Goal: Browse casually

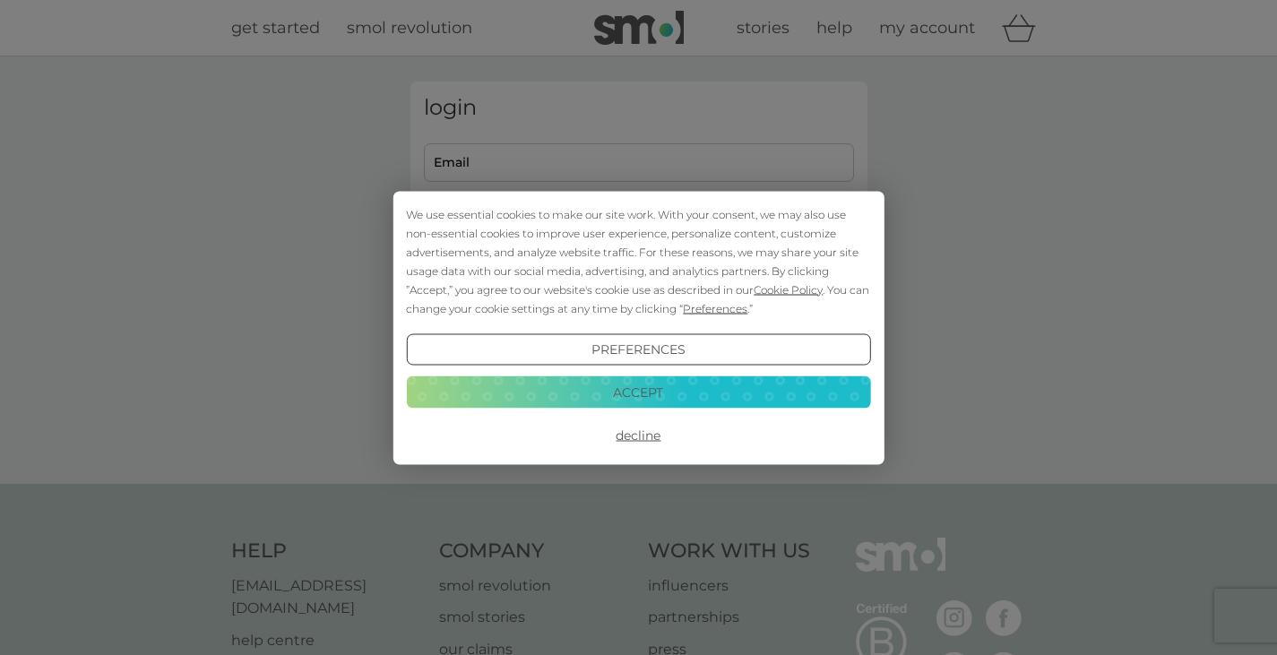
type input "dan_ohare@hotmail.com"
click at [761, 382] on button "Accept" at bounding box center [638, 392] width 464 height 32
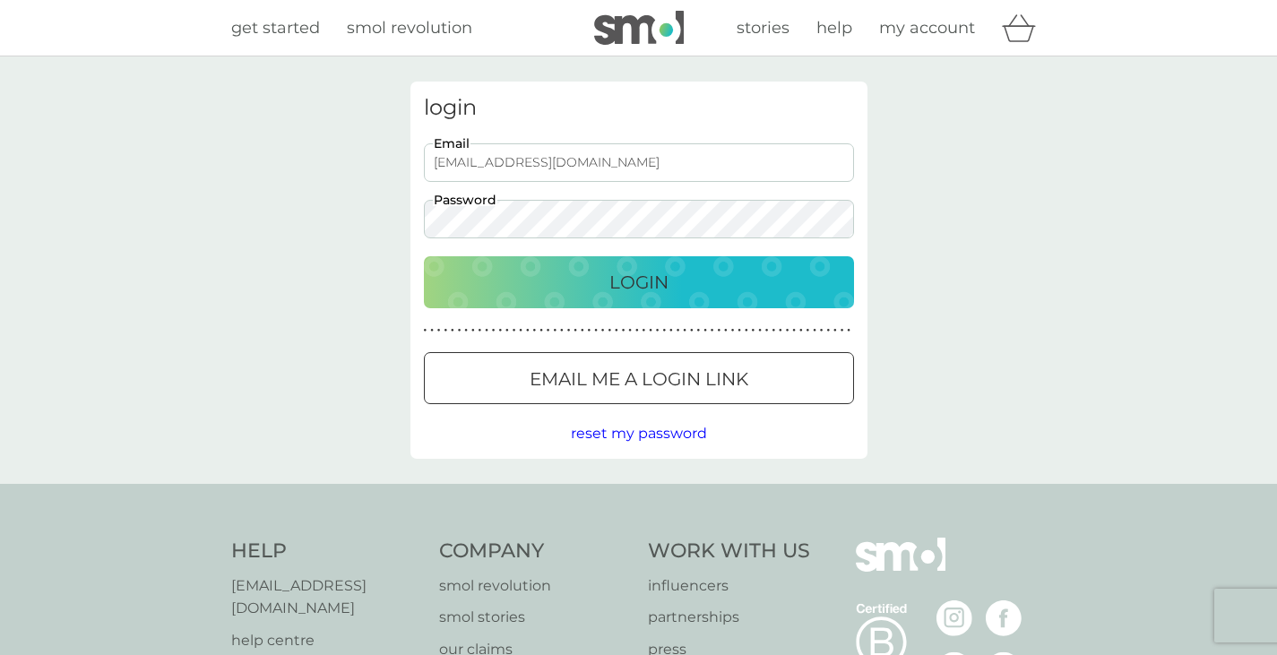
click at [676, 309] on div "login dan_ohare@hotmail.com Email Password Login ● ● ● ● ● ● ● ● ● ● ● ● ● ● ● …" at bounding box center [638, 270] width 457 height 377
click at [668, 295] on div "Login" at bounding box center [639, 282] width 394 height 29
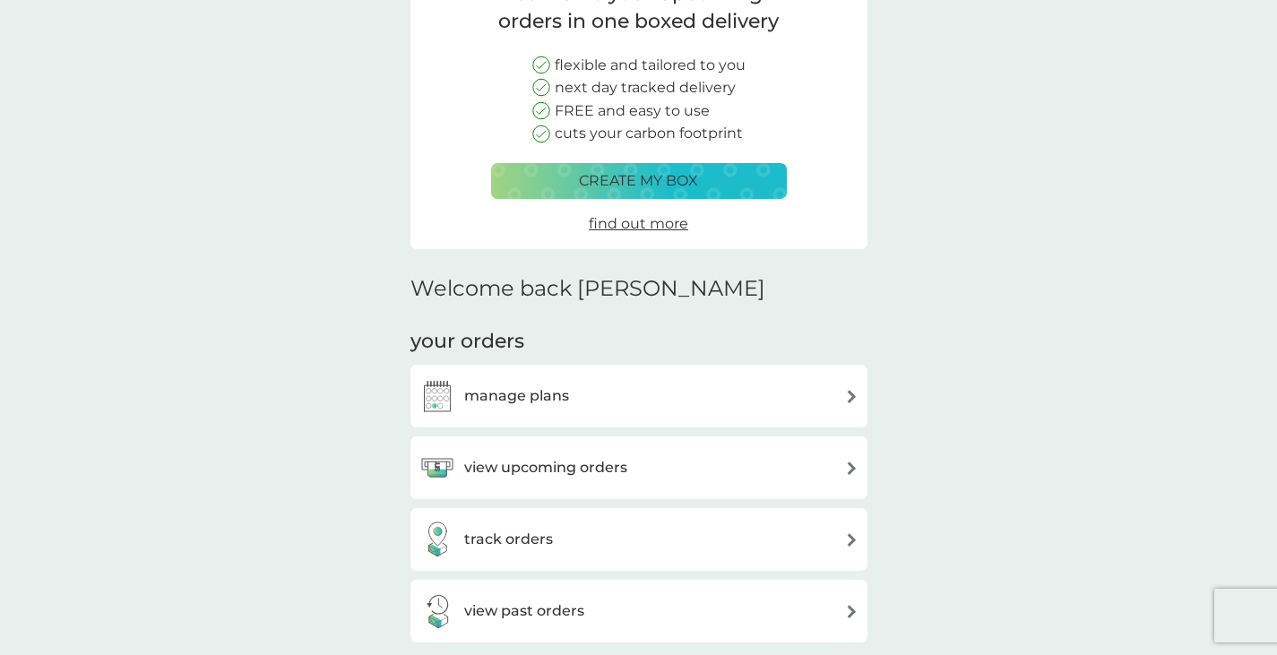
scroll to position [179, 0]
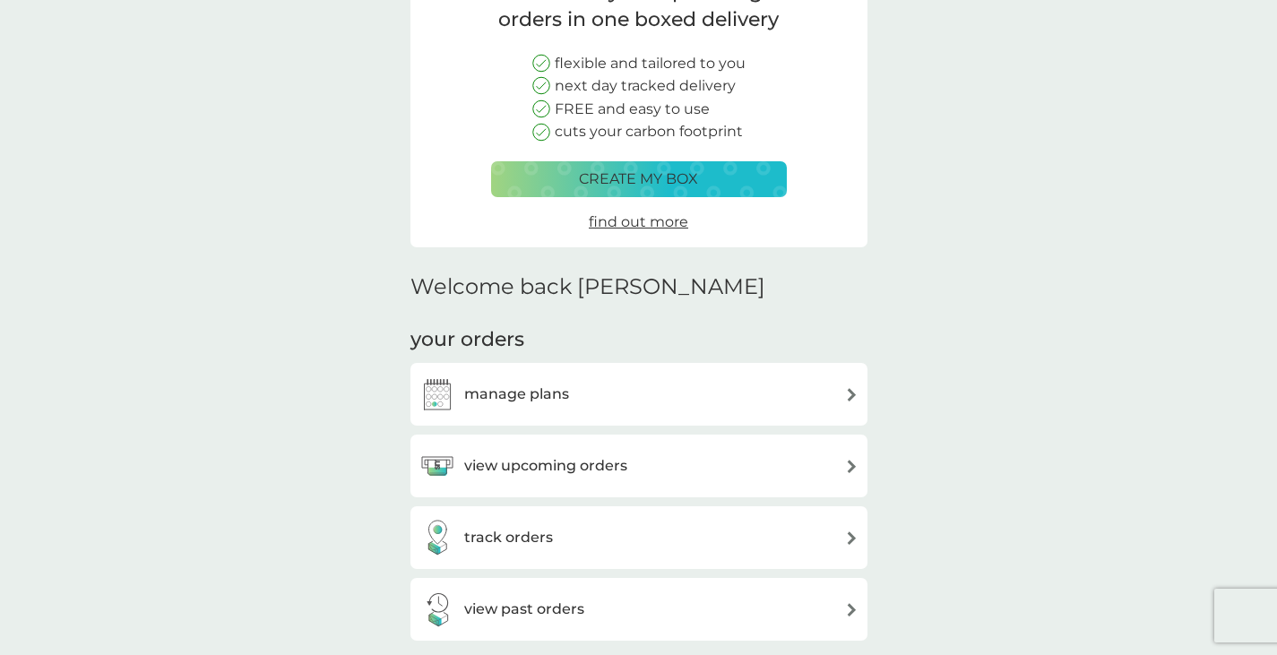
click at [648, 218] on span "find out more" at bounding box center [638, 221] width 99 height 17
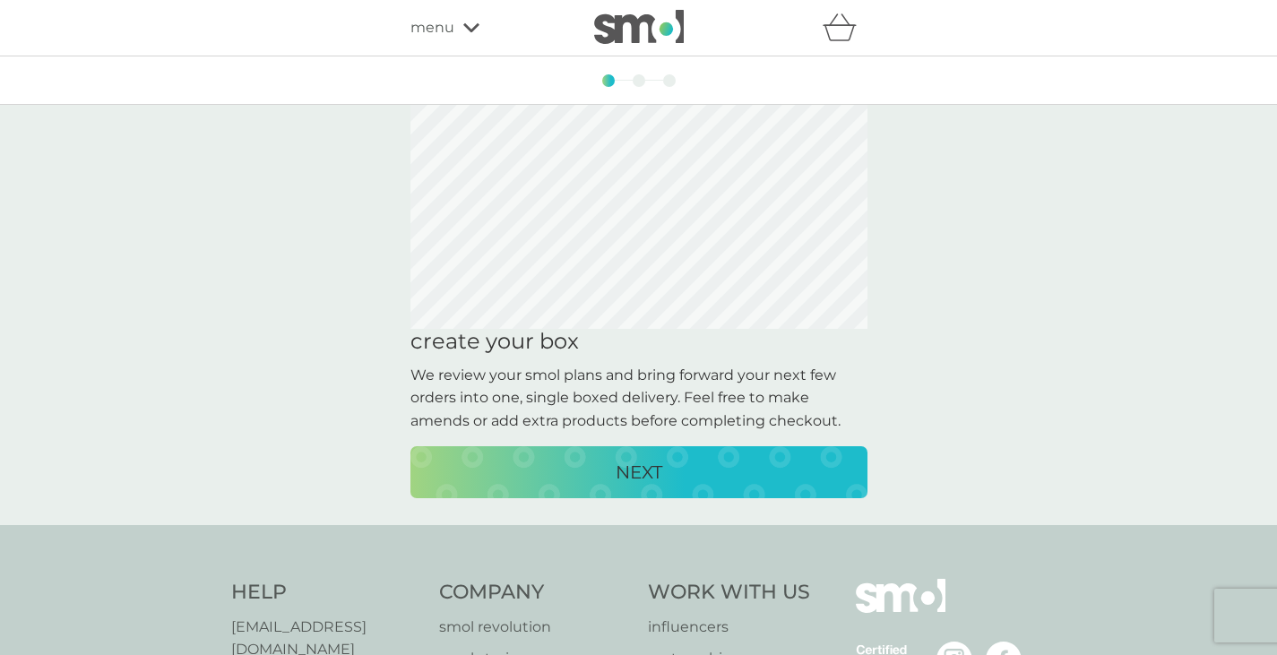
click at [706, 477] on div "NEXT" at bounding box center [638, 472] width 421 height 29
click at [715, 467] on div "NEXT" at bounding box center [638, 472] width 421 height 29
click at [715, 467] on div "CREATE MY BOX" at bounding box center [638, 472] width 421 height 29
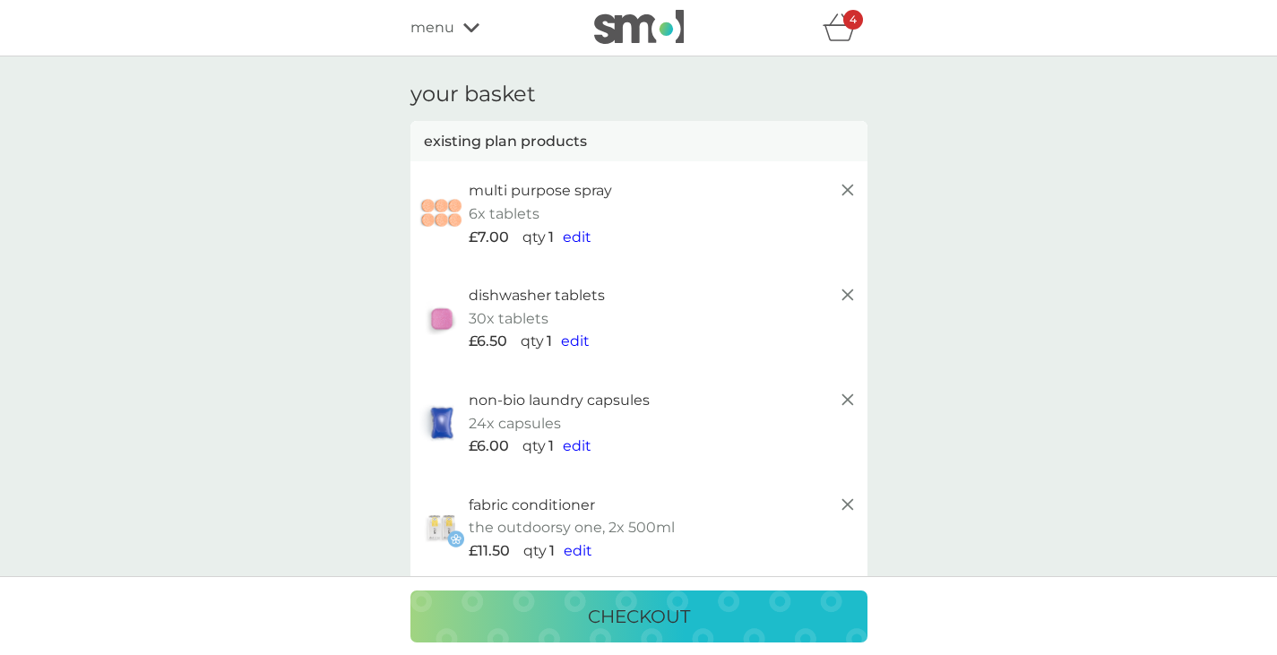
click at [847, 31] on icon "basket" at bounding box center [839, 27] width 34 height 28
click at [842, 187] on icon at bounding box center [848, 190] width 22 height 22
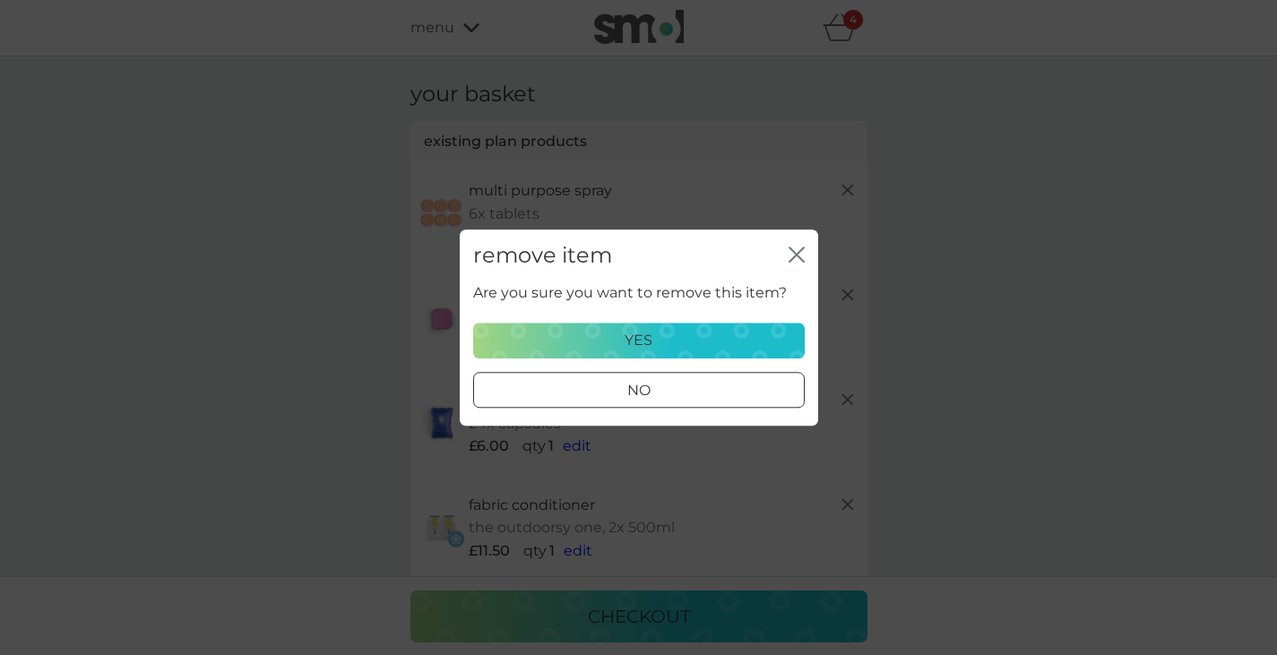
click at [710, 353] on button "yes" at bounding box center [639, 341] width 332 height 36
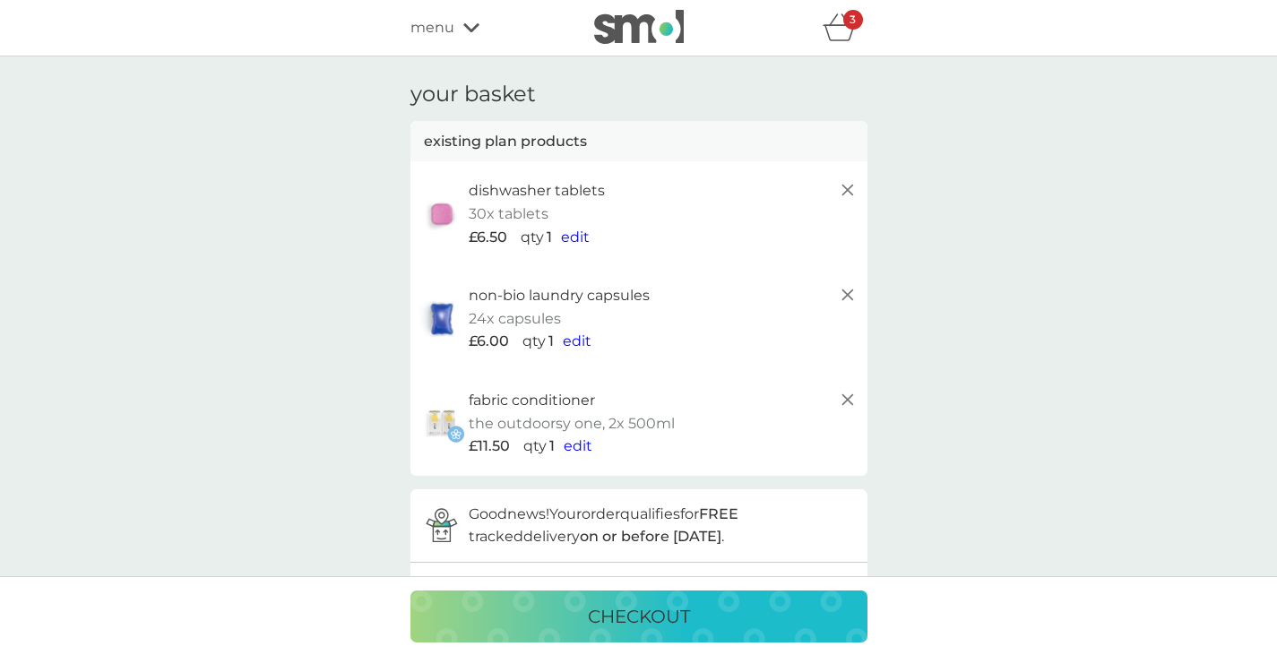
click at [851, 396] on line at bounding box center [846, 399] width 11 height 11
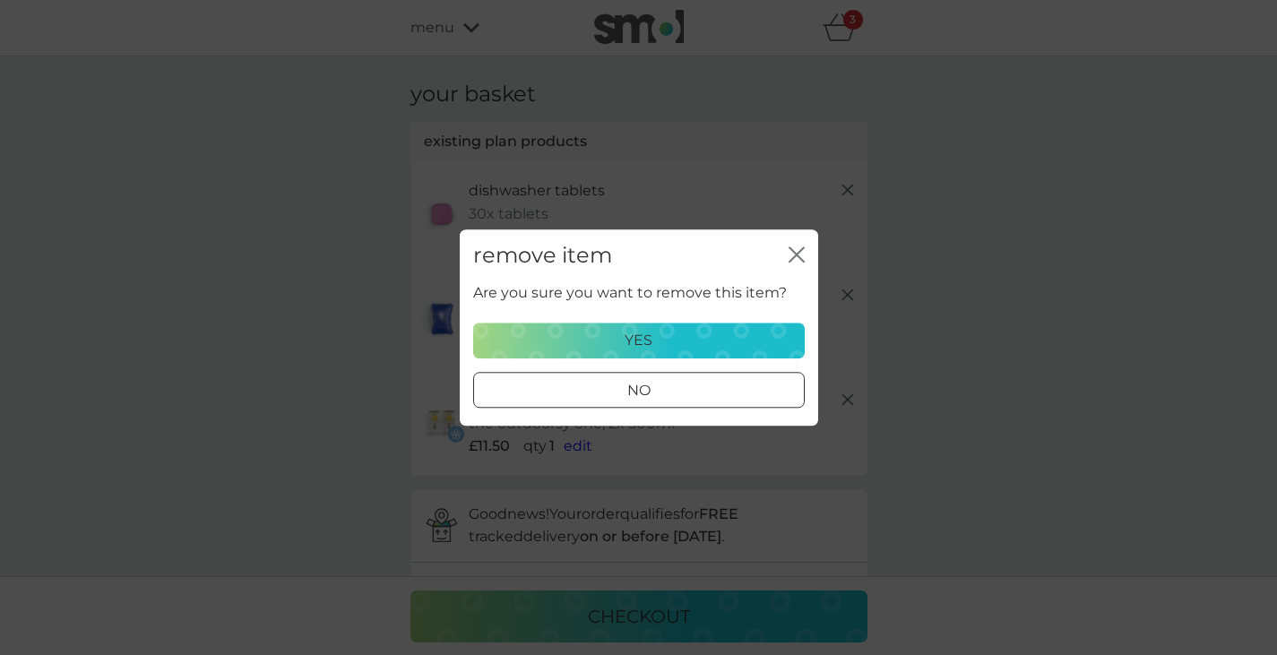
click at [731, 341] on div "yes" at bounding box center [639, 340] width 308 height 23
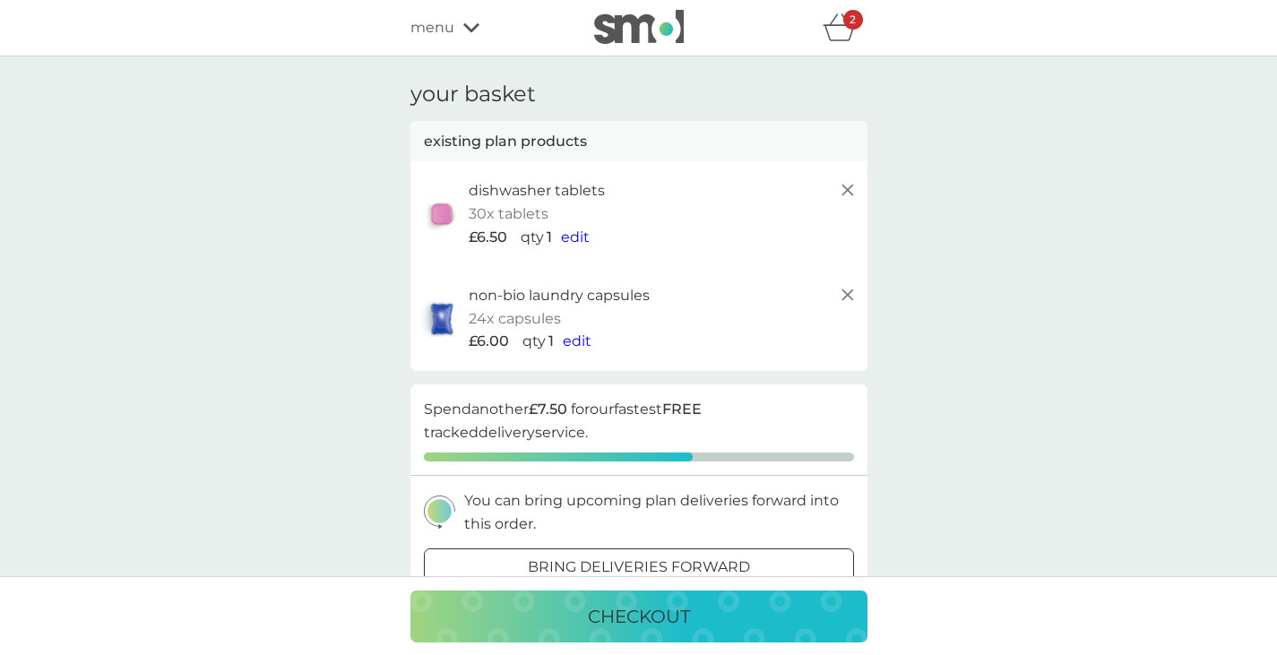
click at [849, 193] on line at bounding box center [846, 190] width 11 height 11
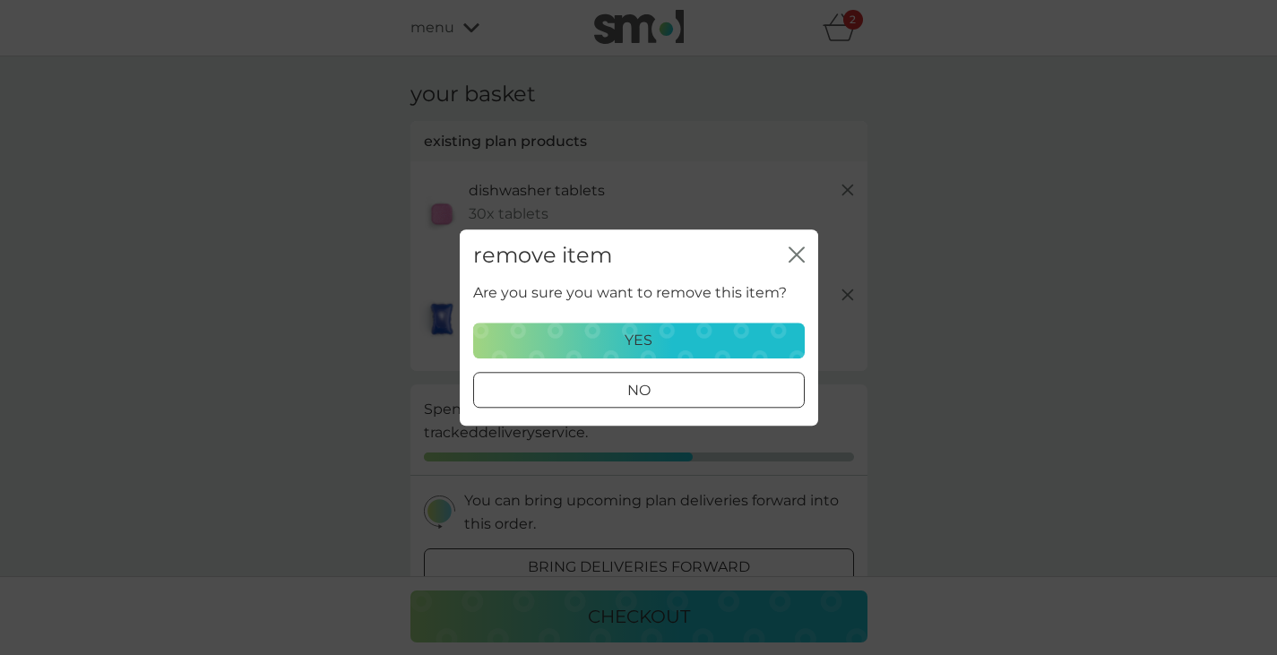
drag, startPoint x: 728, startPoint y: 320, endPoint x: 725, endPoint y: 329, distance: 9.6
click at [726, 325] on div "Are you sure you want to remove this item? yes no" at bounding box center [639, 345] width 332 height 126
click at [725, 329] on div "yes" at bounding box center [639, 340] width 308 height 23
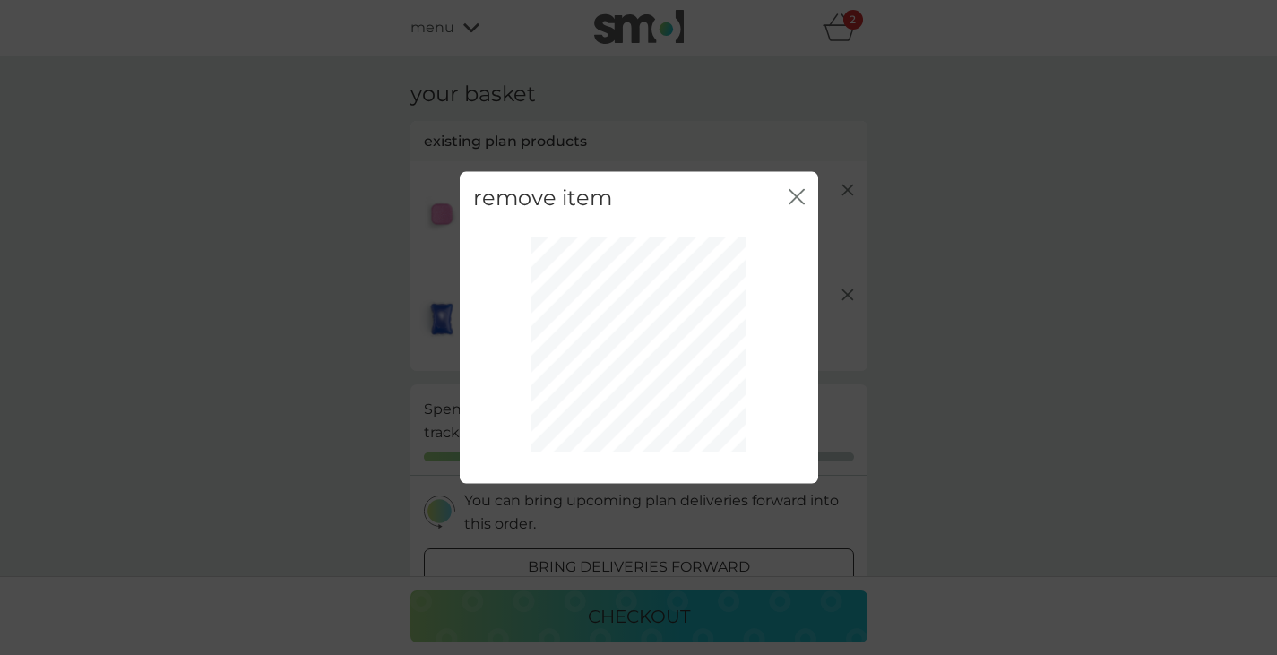
click at [798, 188] on icon "close" at bounding box center [796, 196] width 16 height 16
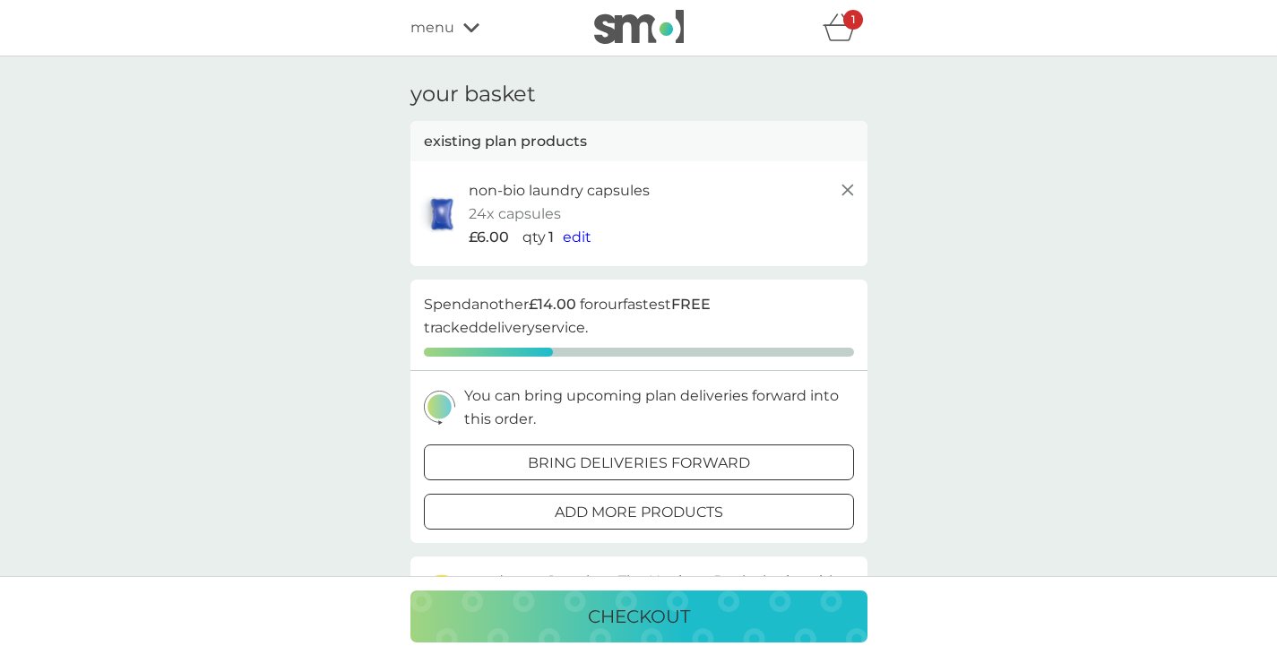
click at [841, 188] on icon at bounding box center [848, 190] width 22 height 22
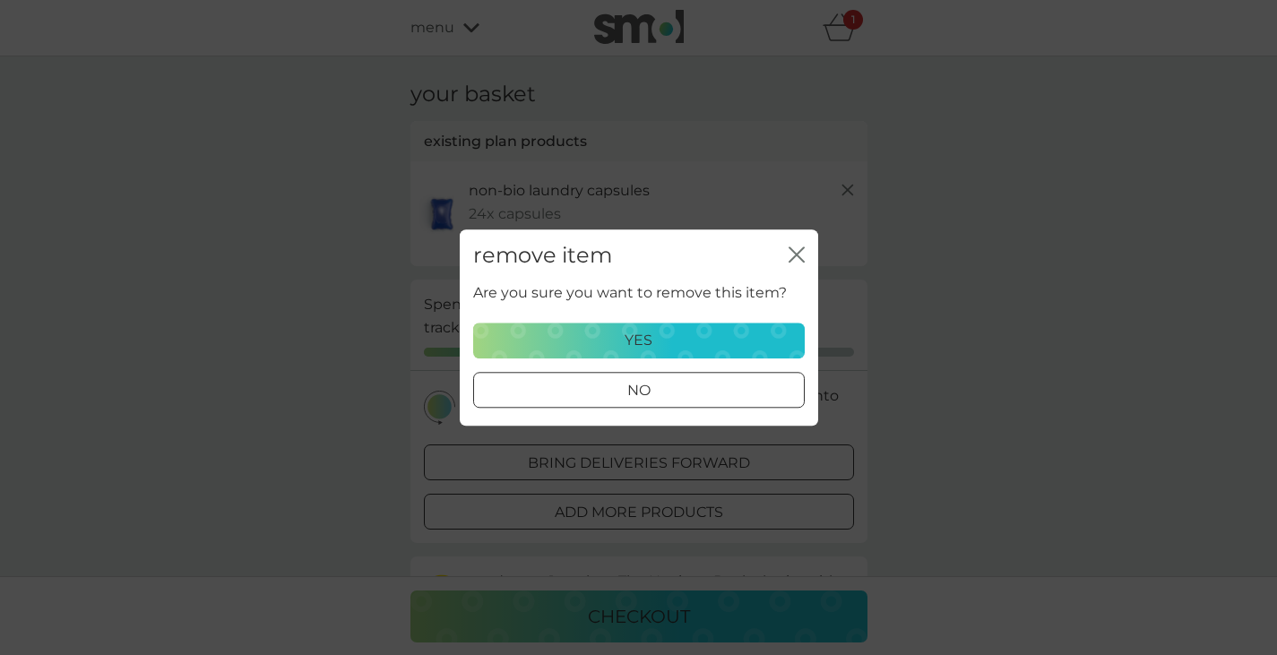
click at [735, 305] on p "Are you sure you want to remove this item?" at bounding box center [630, 293] width 314 height 23
click at [708, 340] on div "yes" at bounding box center [639, 340] width 308 height 23
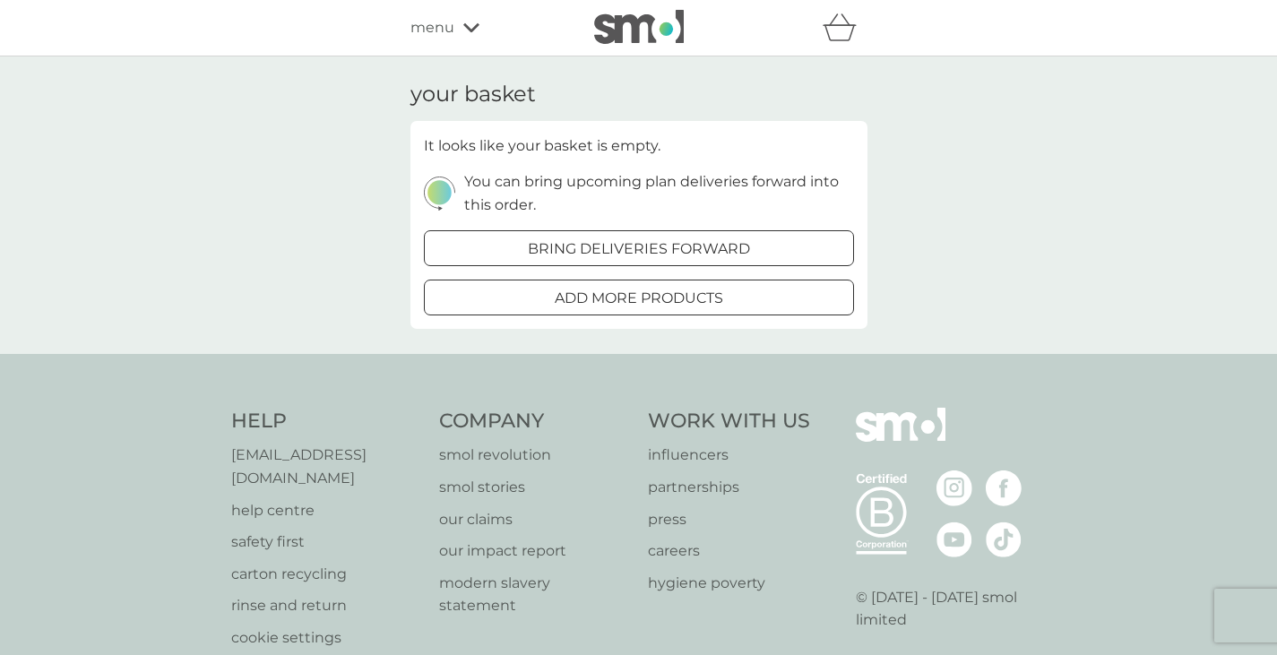
click at [634, 34] on img at bounding box center [639, 27] width 90 height 34
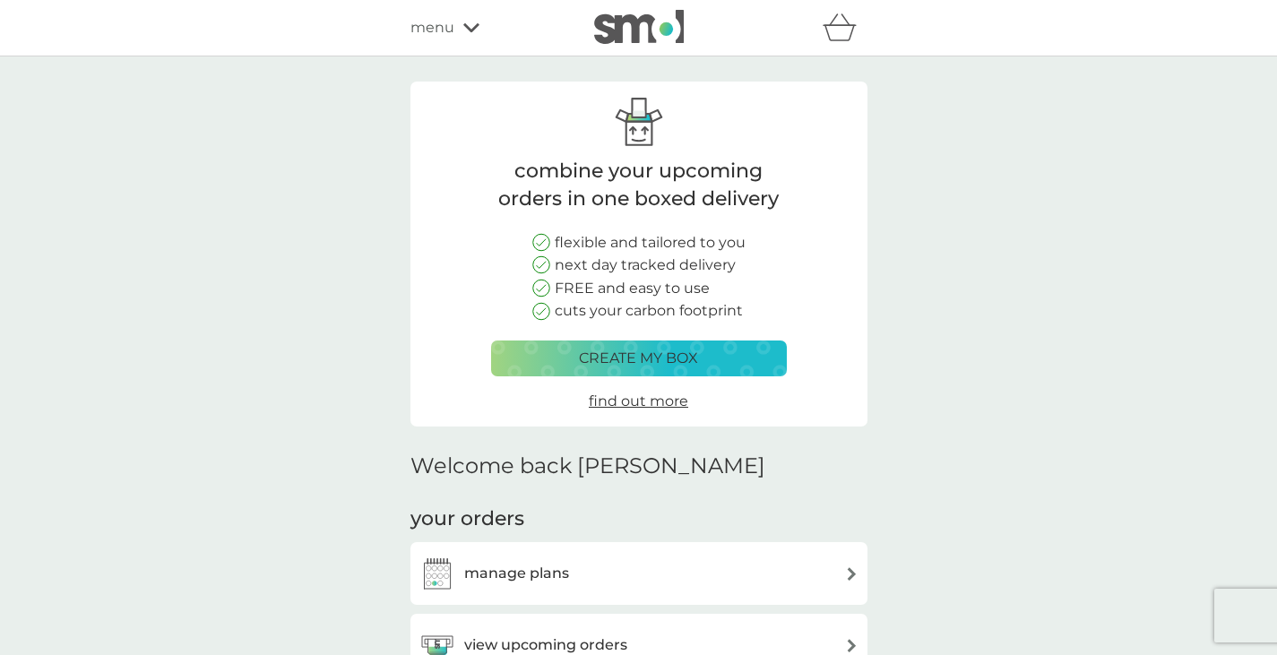
click at [441, 30] on span "menu" at bounding box center [432, 27] width 44 height 23
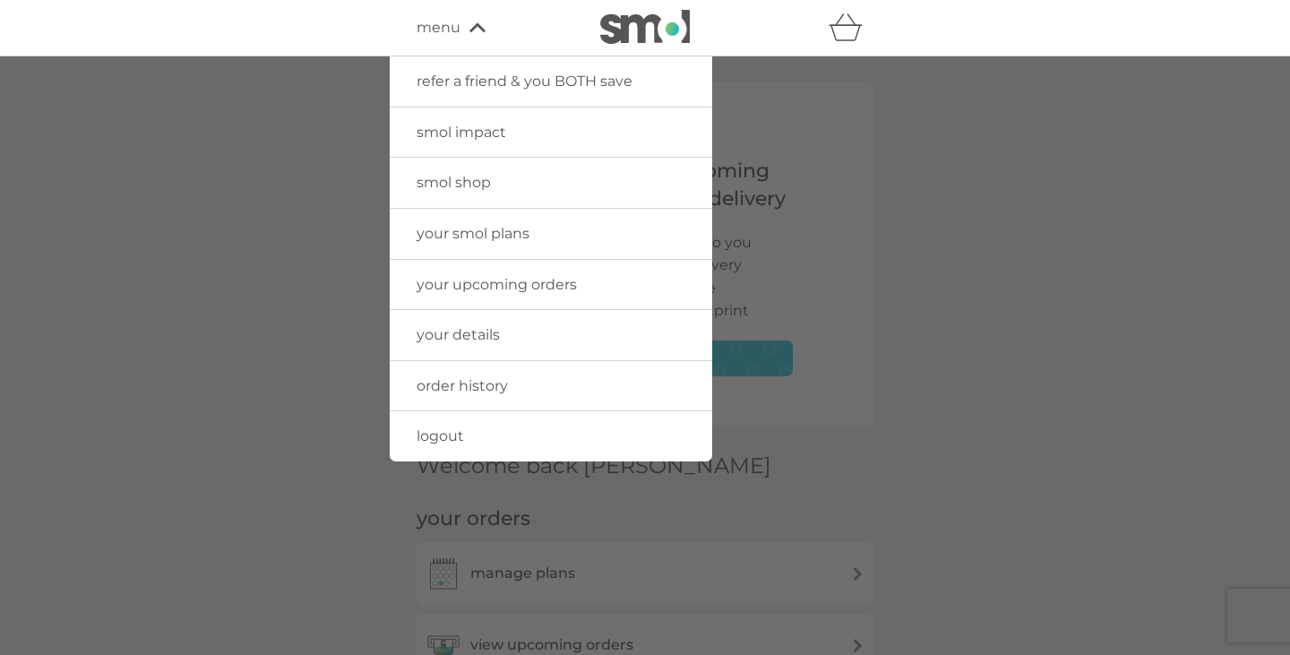
click at [476, 182] on span "smol shop" at bounding box center [454, 182] width 74 height 17
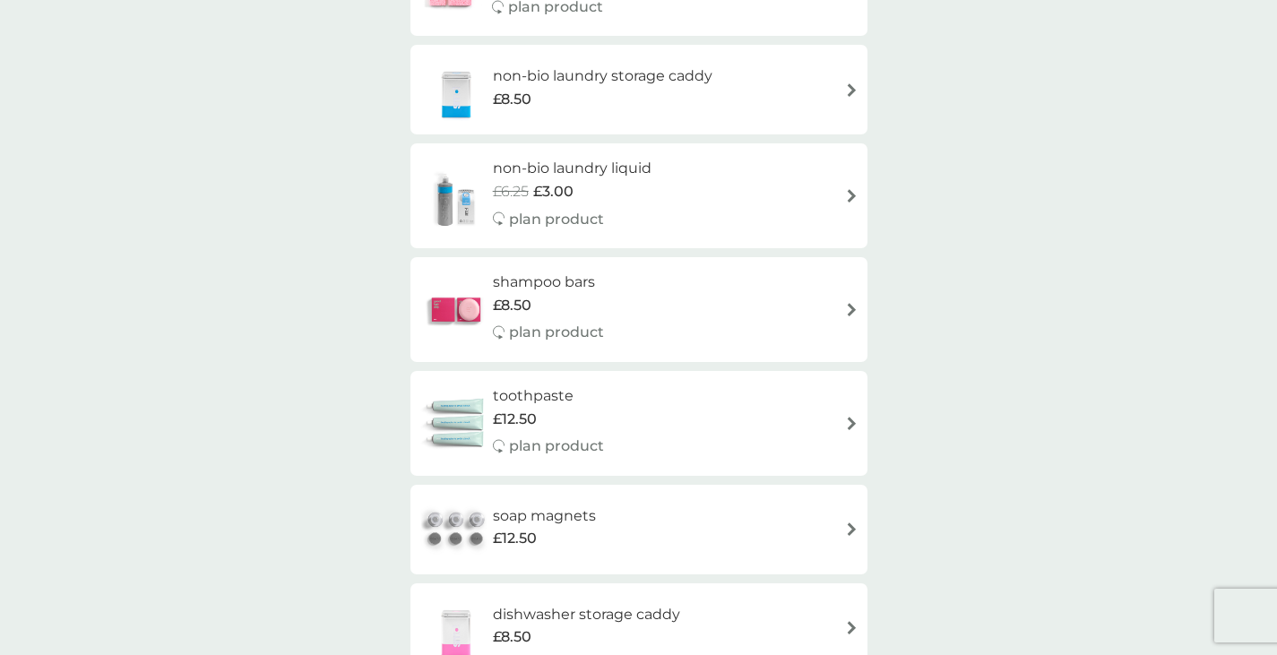
scroll to position [1702, 0]
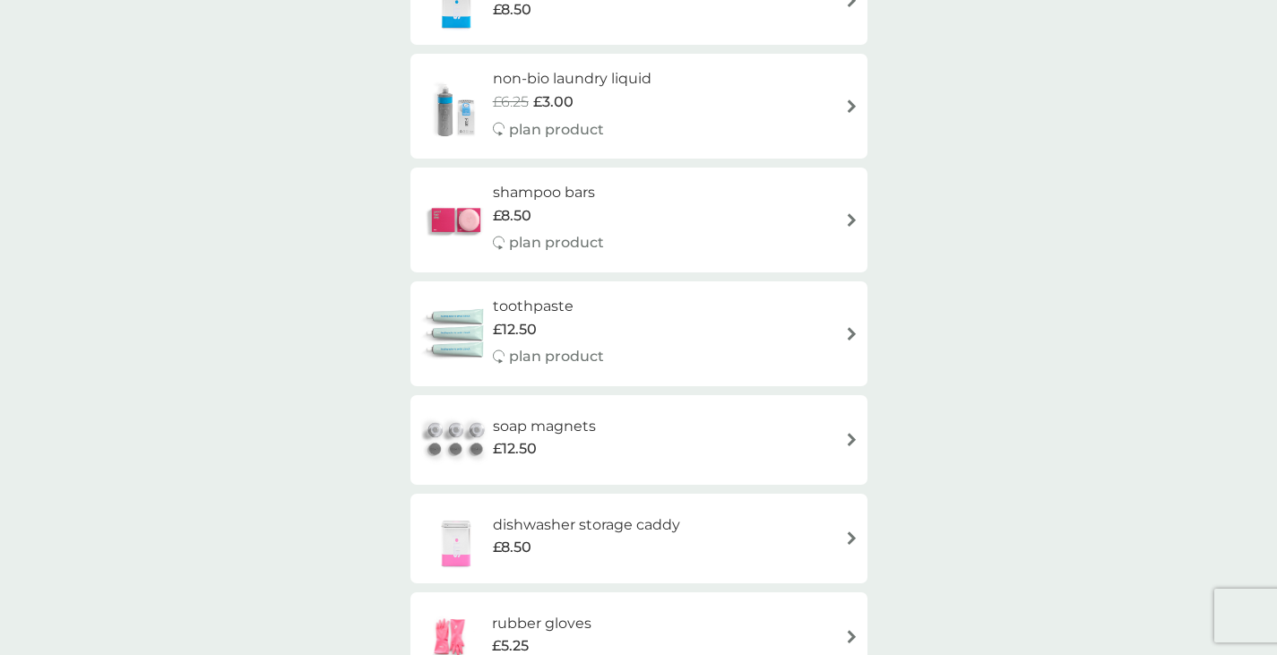
click at [557, 324] on div "£12.50" at bounding box center [548, 329] width 111 height 23
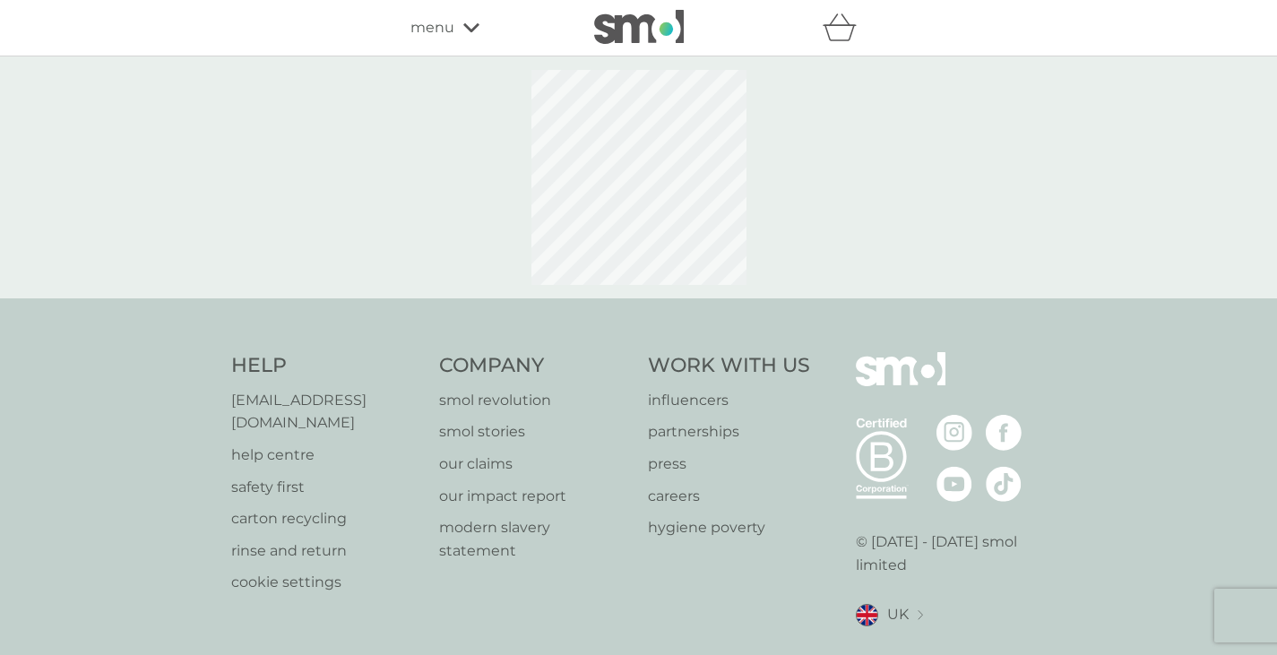
select select "91"
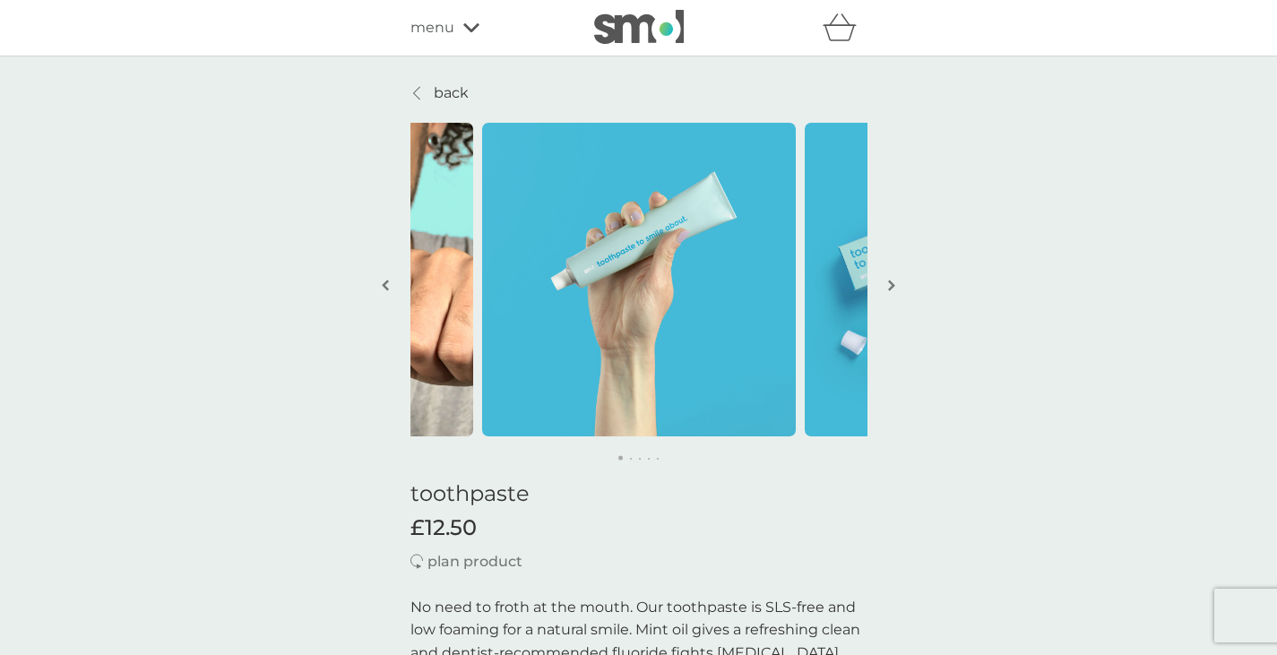
click at [453, 100] on p "back" at bounding box center [451, 93] width 35 height 23
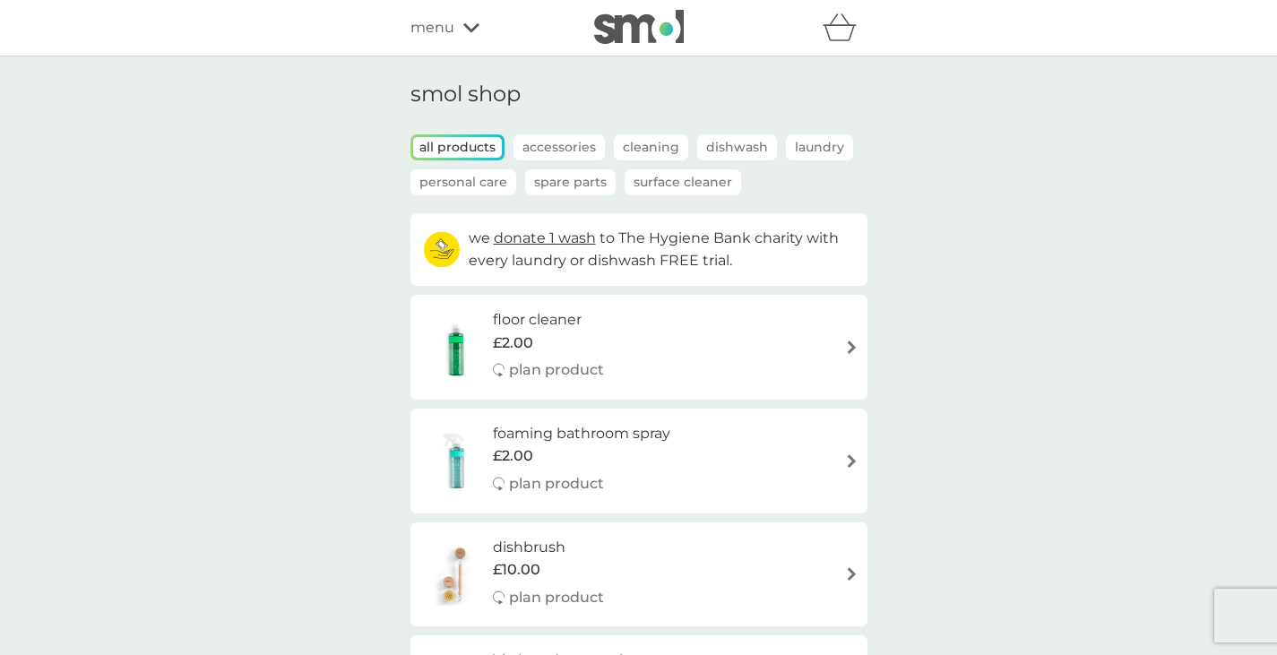
click at [442, 22] on span "menu" at bounding box center [432, 27] width 44 height 23
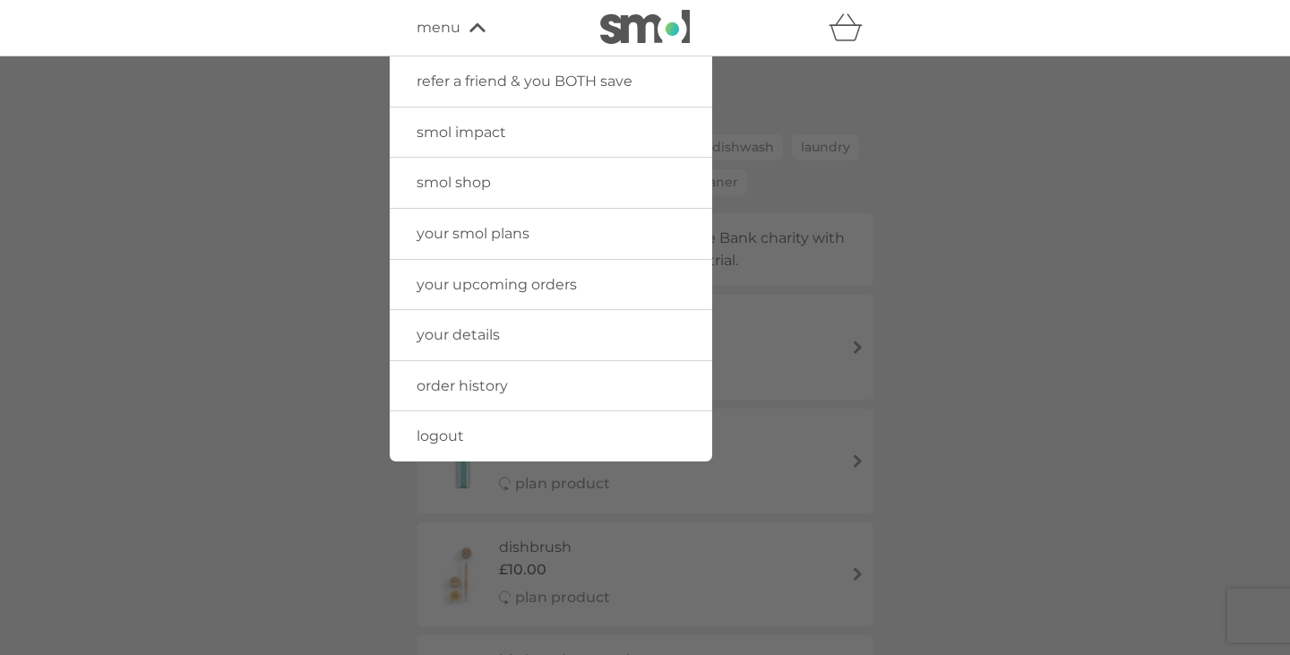
click at [542, 131] on link "smol impact" at bounding box center [551, 133] width 323 height 50
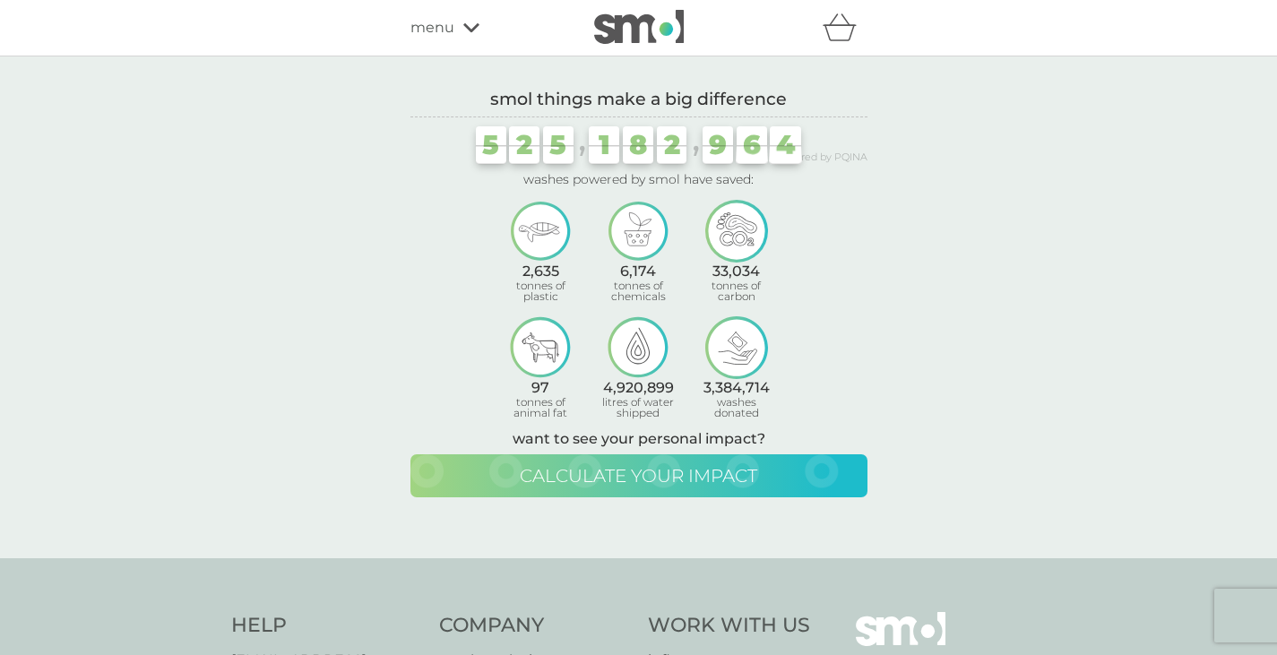
click at [754, 480] on span "calculate your impact" at bounding box center [638, 476] width 237 height 22
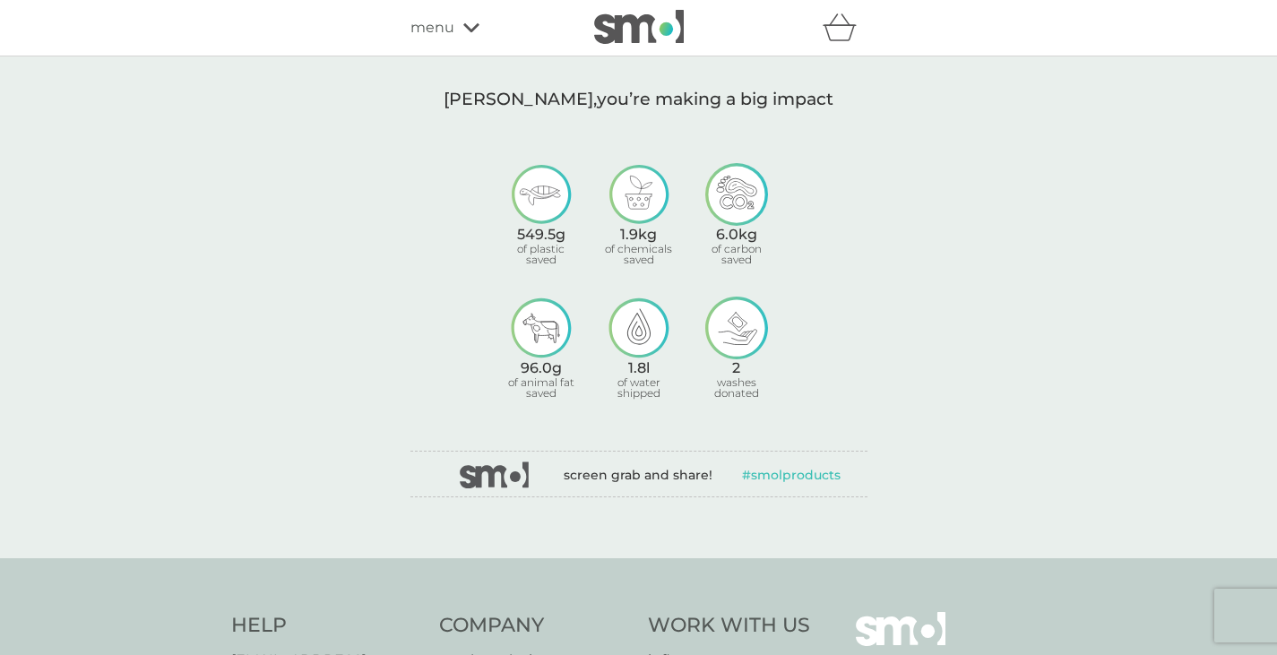
click at [471, 30] on icon at bounding box center [471, 27] width 16 height 9
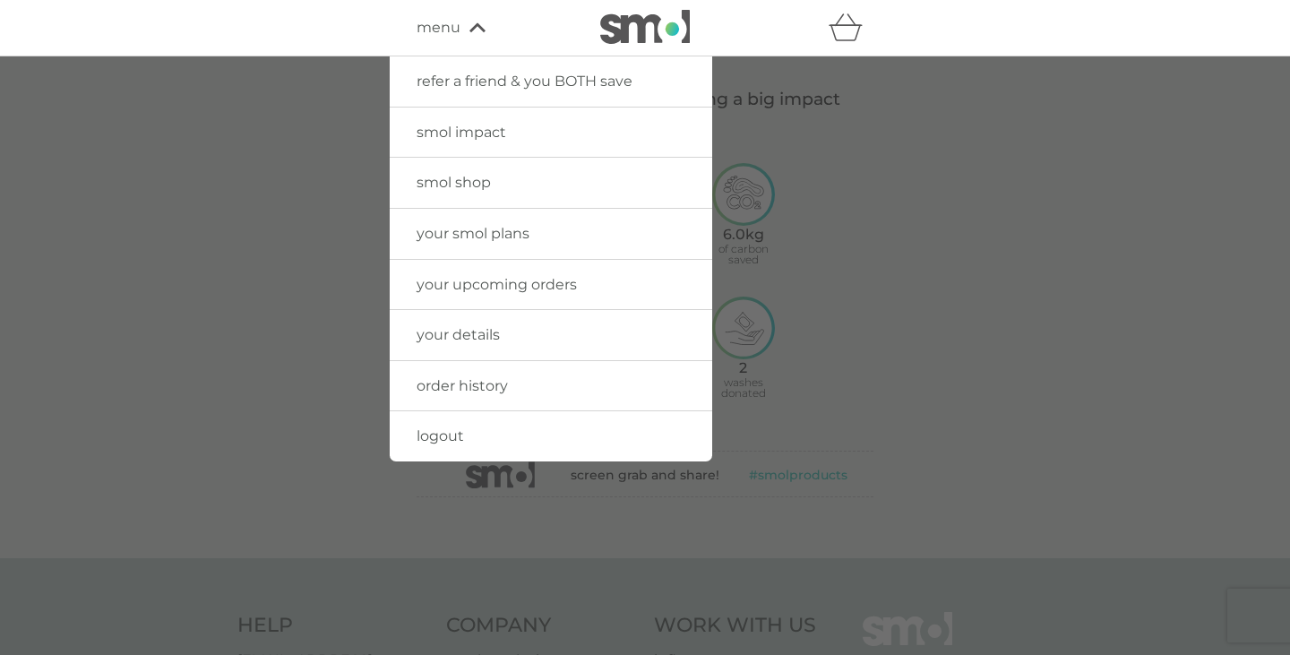
click at [481, 179] on span "smol shop" at bounding box center [454, 182] width 74 height 17
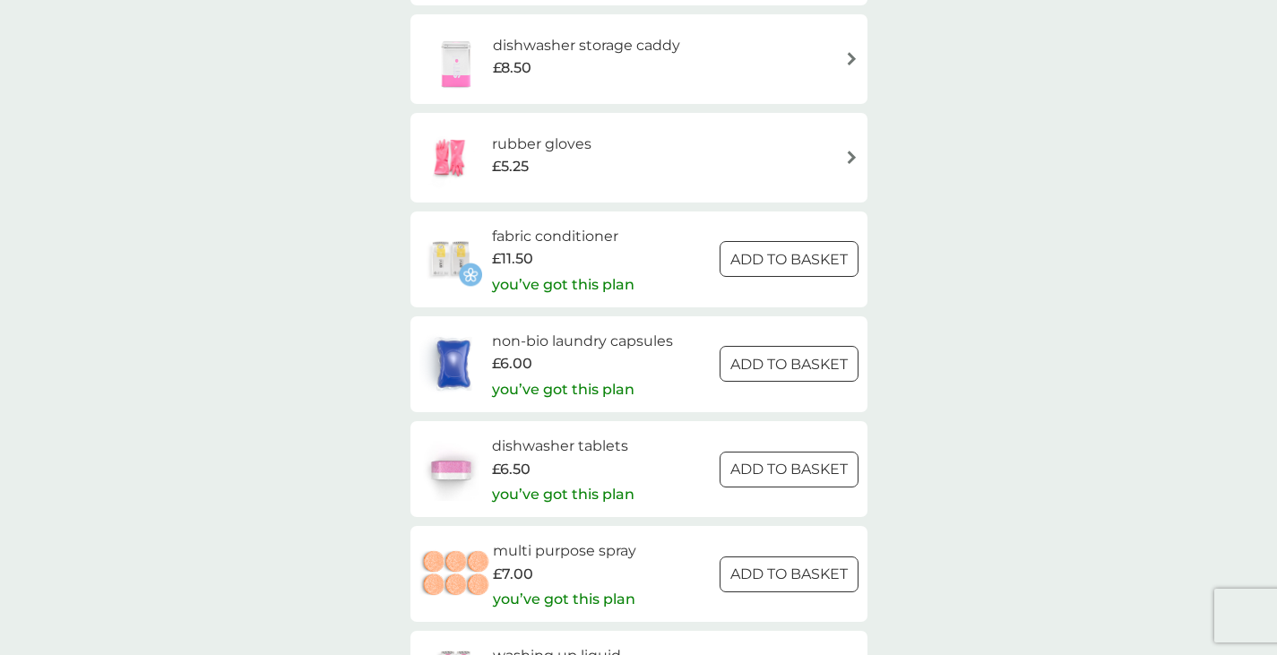
scroll to position [2150, 0]
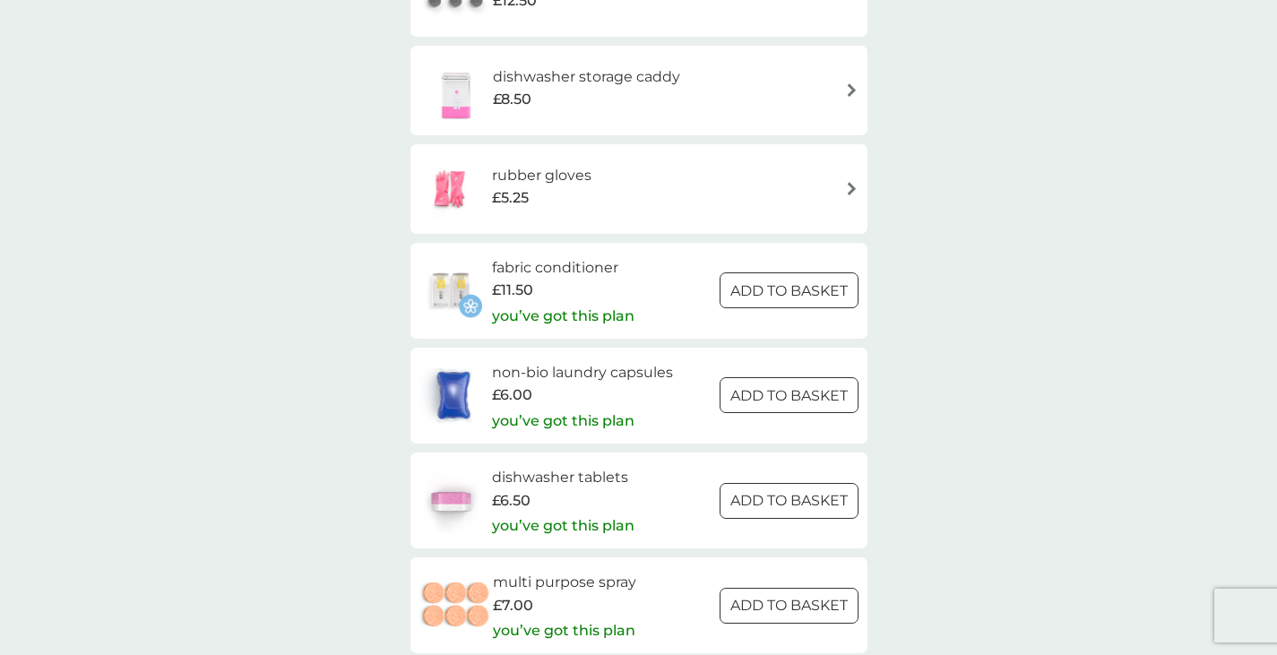
click at [679, 202] on div "rubber gloves £5.25" at bounding box center [638, 189] width 439 height 63
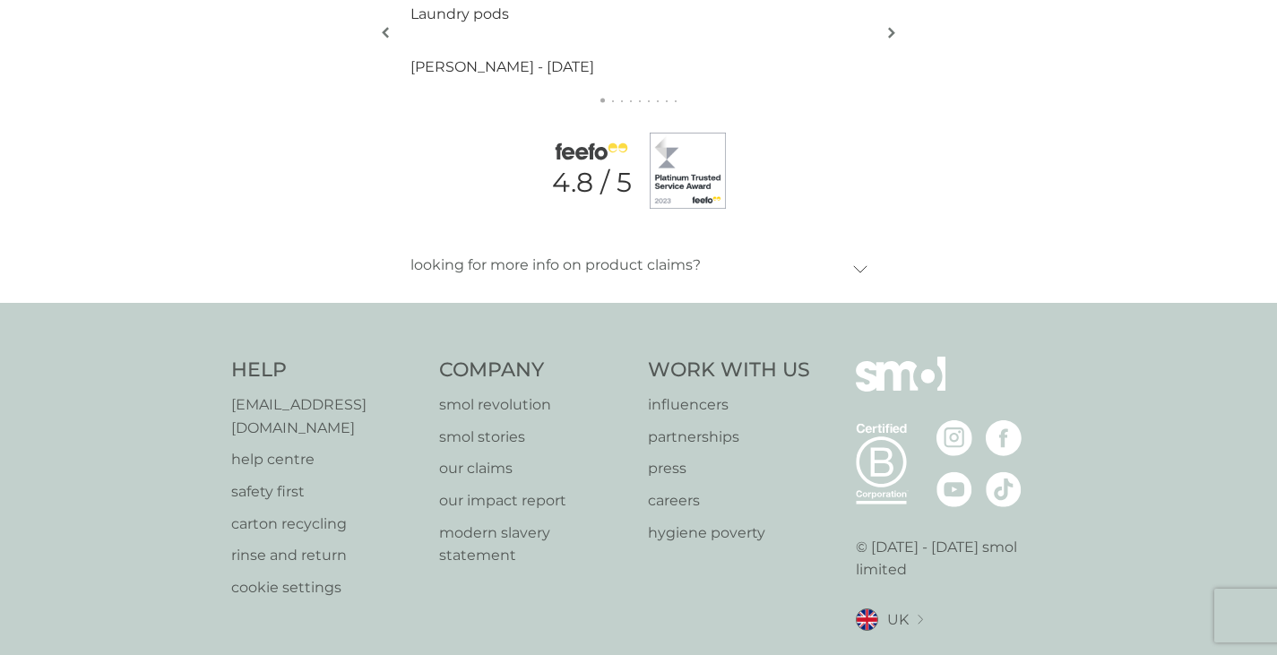
scroll to position [2061, 0]
